Goal: Transaction & Acquisition: Download file/media

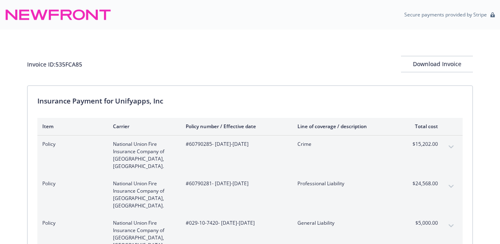
scroll to position [88, 0]
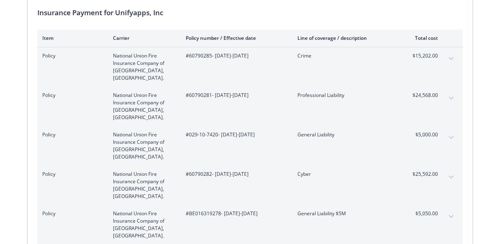
click at [449, 62] on button "expand content" at bounding box center [450, 58] width 13 height 13
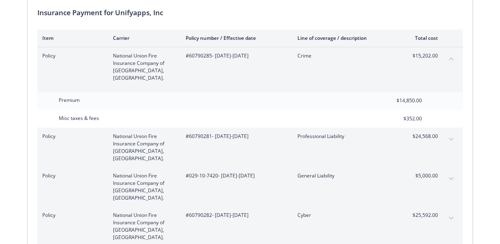
click at [449, 138] on icon "expand content" at bounding box center [450, 139] width 5 height 3
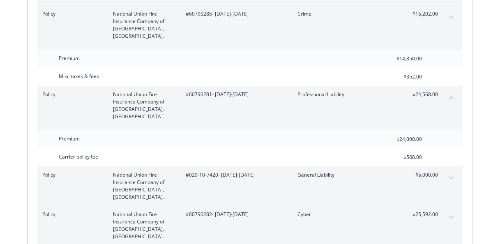
scroll to position [170, 0]
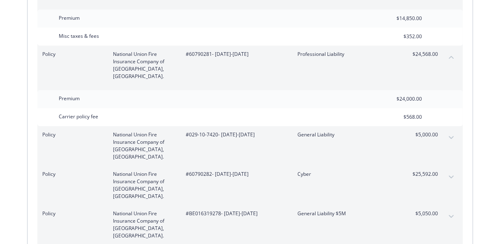
click at [451, 136] on icon "expand content" at bounding box center [450, 137] width 5 height 3
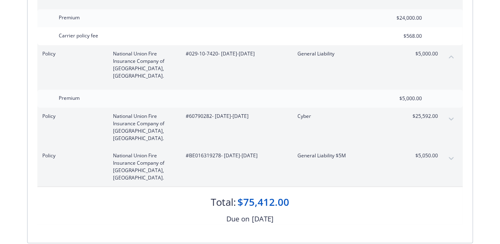
scroll to position [252, 0]
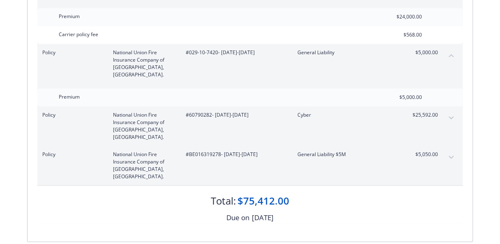
click at [447, 111] on button "expand content" at bounding box center [450, 117] width 13 height 13
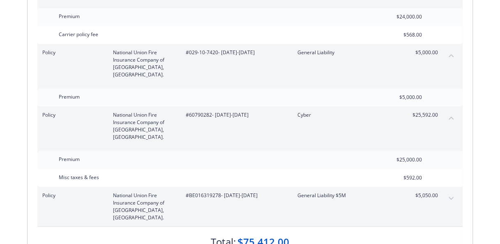
click at [446, 192] on button "expand content" at bounding box center [450, 198] width 13 height 13
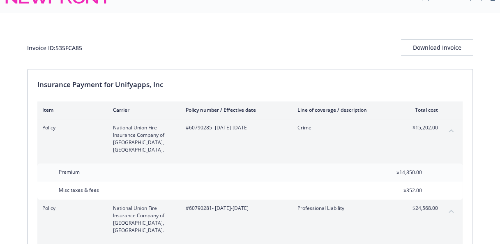
scroll to position [0, 0]
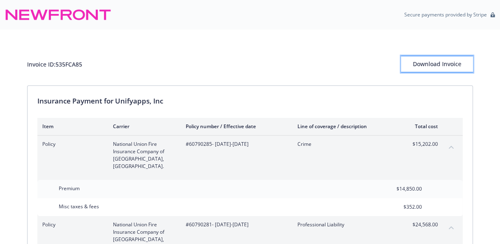
click at [424, 66] on div "Download Invoice" at bounding box center [437, 64] width 72 height 16
